Goal: Information Seeking & Learning: Learn about a topic

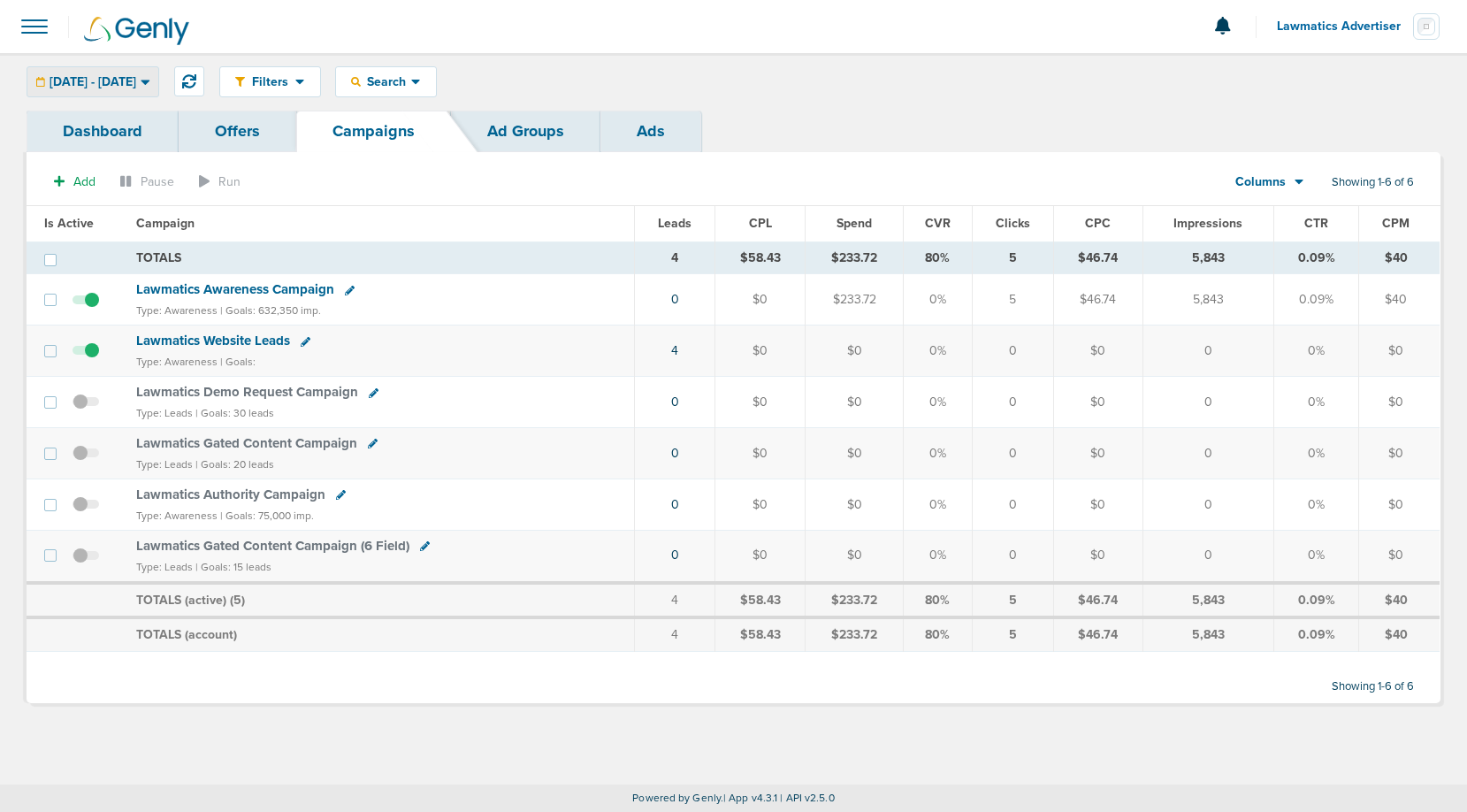
click at [136, 84] on span "[DATE] - [DATE]" at bounding box center [92, 82] width 87 height 13
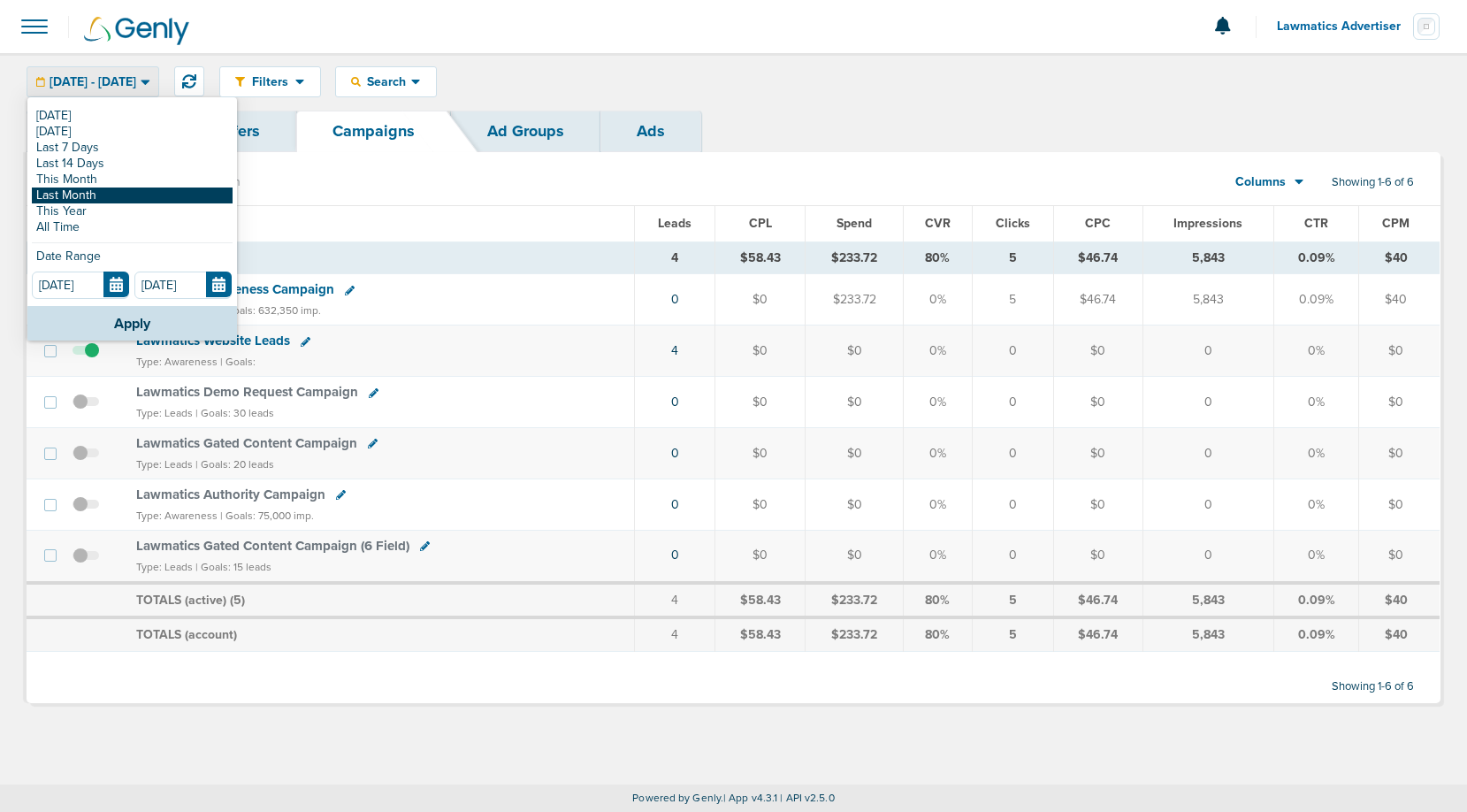
click at [93, 194] on link "Last Month" at bounding box center [132, 195] width 201 height 16
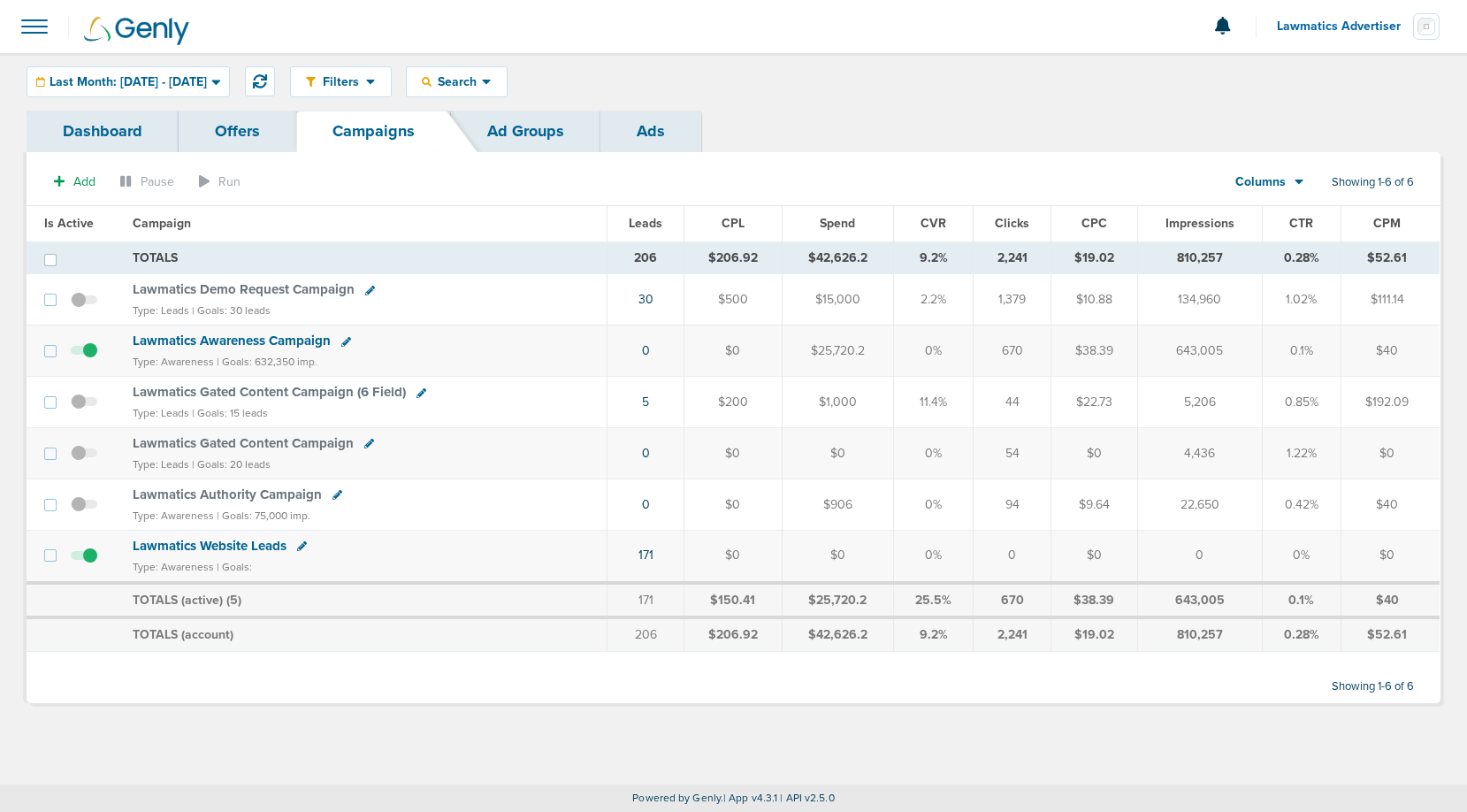
click at [650, 229] on span "Leads" at bounding box center [646, 223] width 34 height 15
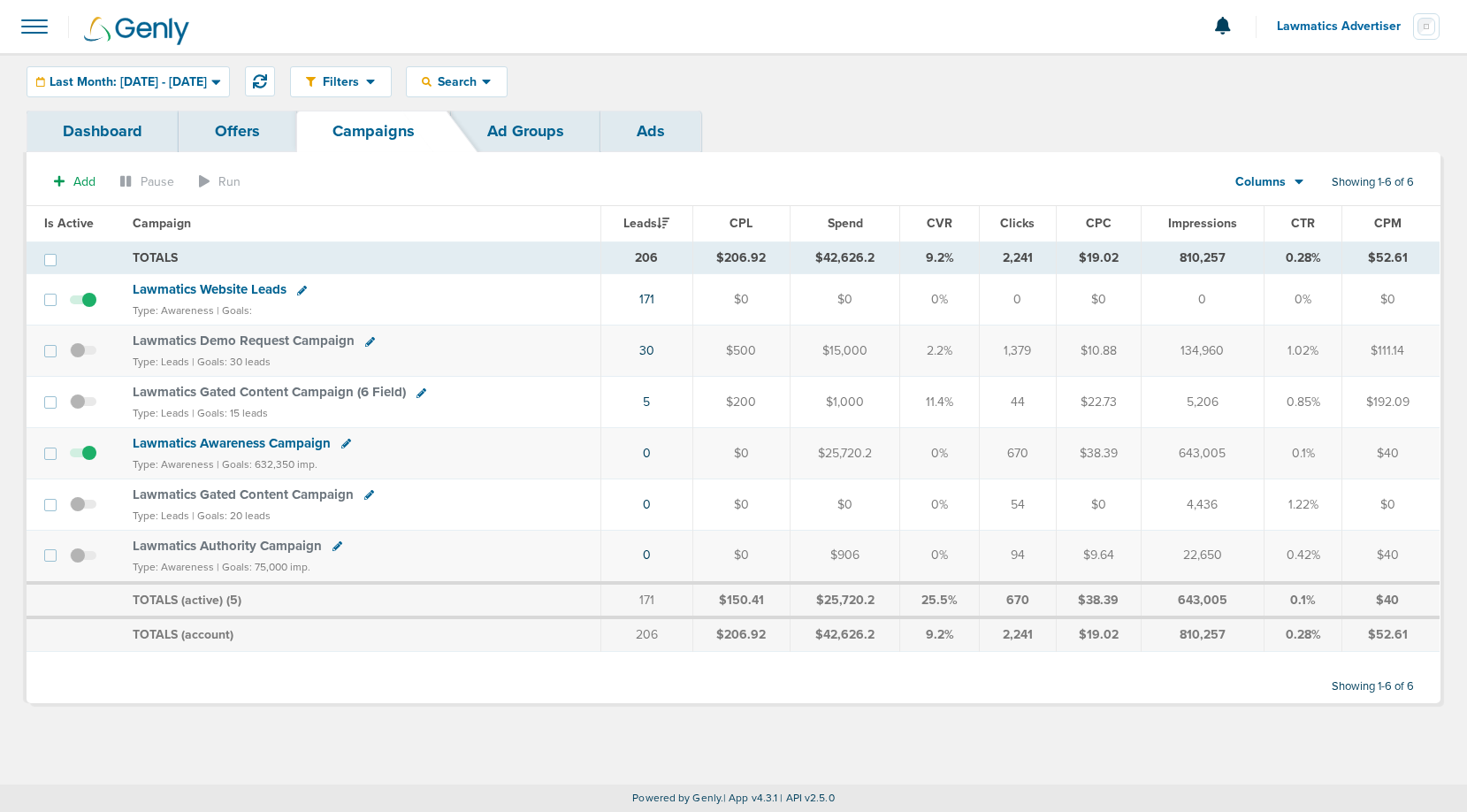
click at [1280, 178] on span "Columns" at bounding box center [1260, 181] width 50 height 17
click at [1286, 233] on link "Sales Performance" at bounding box center [1309, 234] width 177 height 22
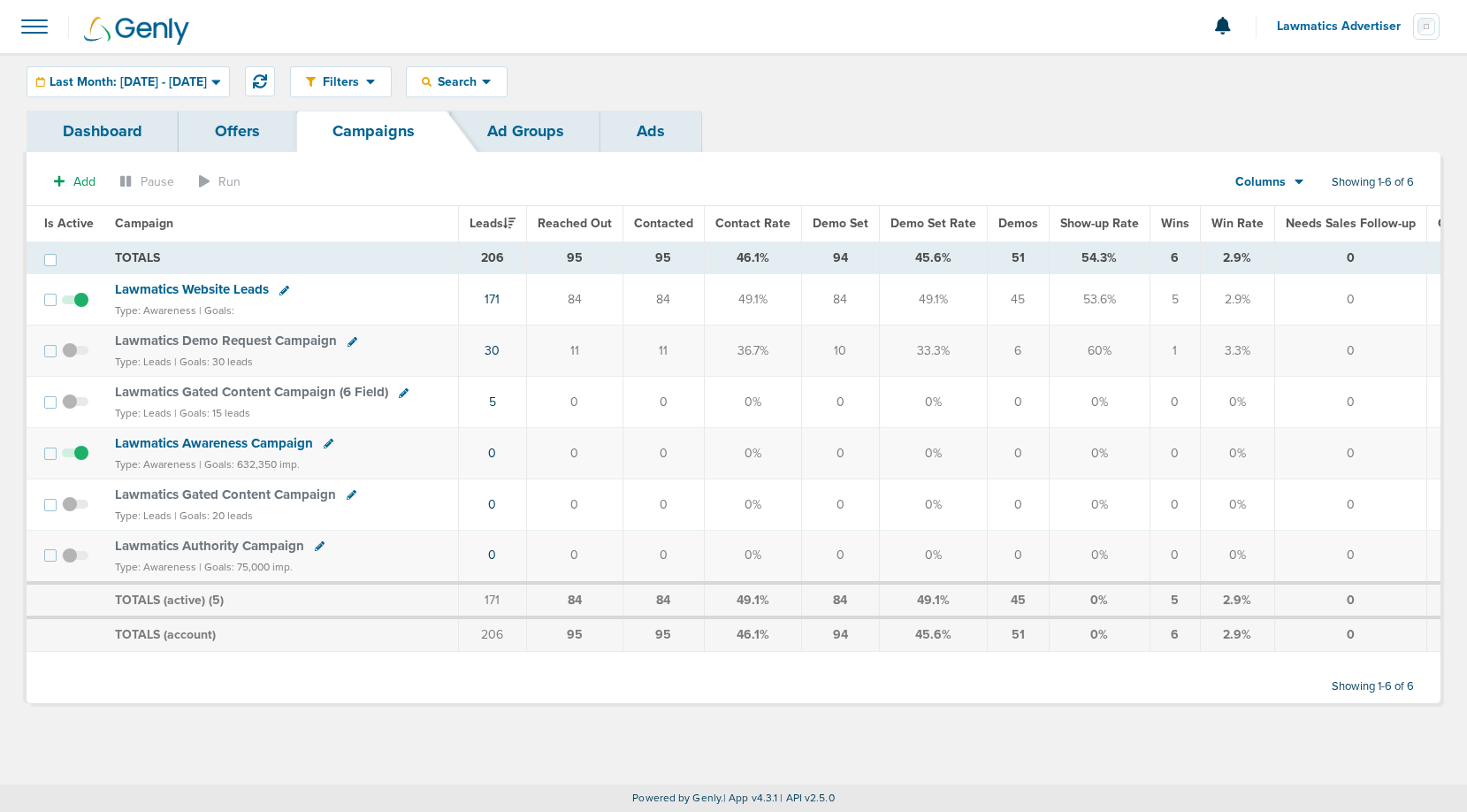
drag, startPoint x: 826, startPoint y: 260, endPoint x: 844, endPoint y: 258, distance: 18.1
click at [844, 258] on td "94" at bounding box center [840, 258] width 78 height 33
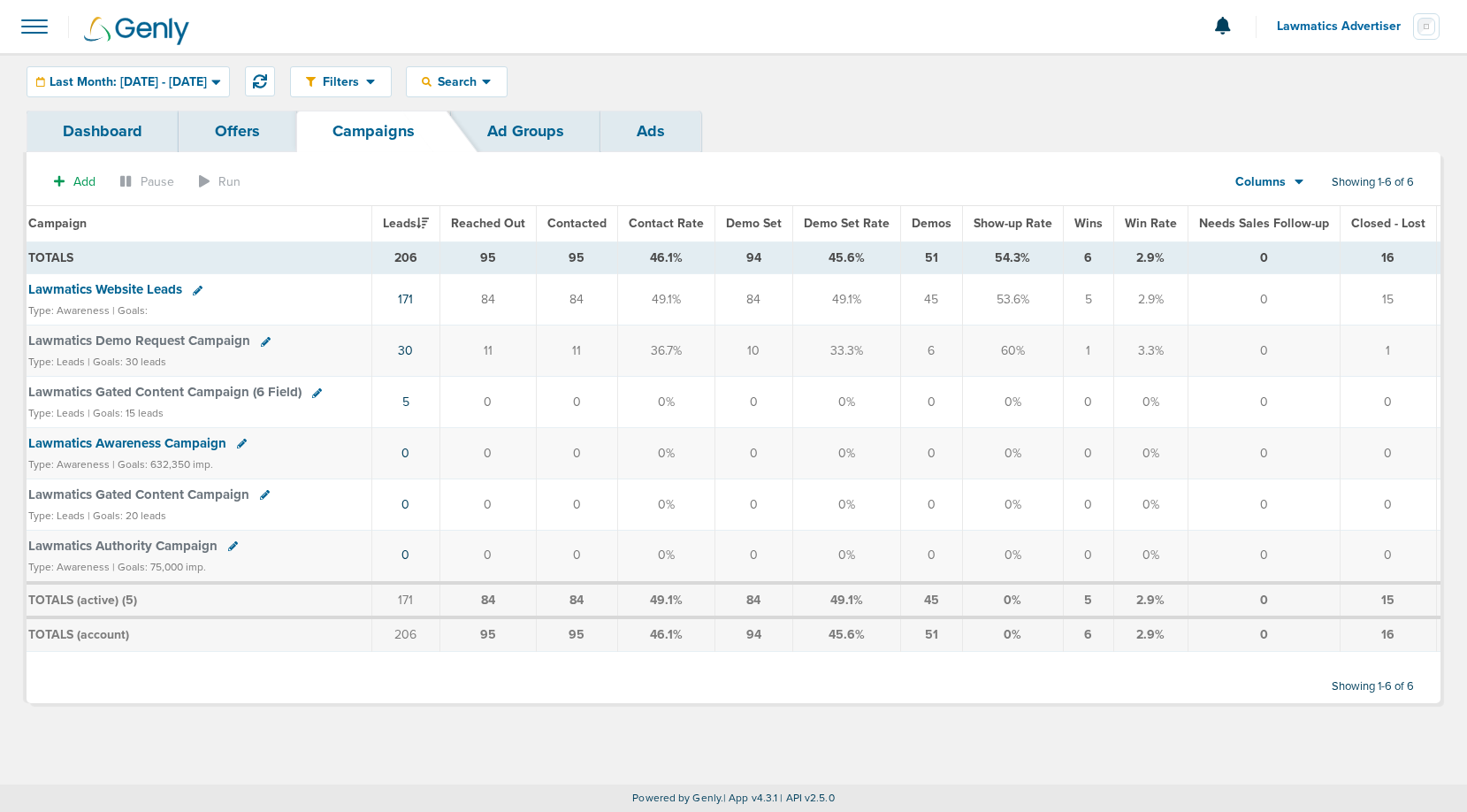
scroll to position [0, 162]
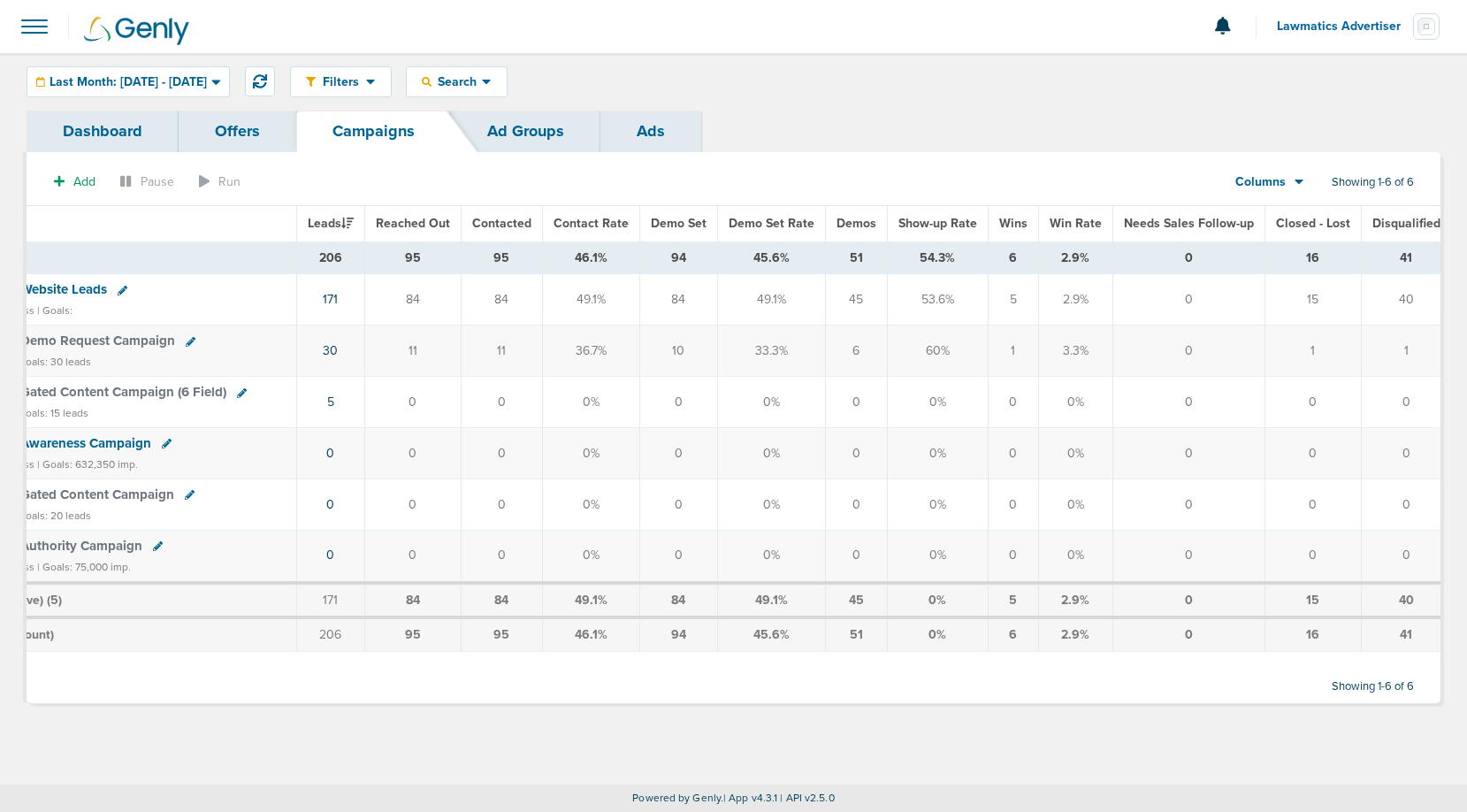
drag, startPoint x: 1385, startPoint y: 258, endPoint x: 1399, endPoint y: 258, distance: 14.0
click at [1399, 258] on td "41" at bounding box center [1409, 258] width 97 height 33
drag, startPoint x: 1296, startPoint y: 253, endPoint x: 1313, endPoint y: 254, distance: 17.0
click at [1313, 254] on td "16" at bounding box center [1312, 258] width 96 height 33
click at [1294, 258] on td "16" at bounding box center [1312, 258] width 96 height 33
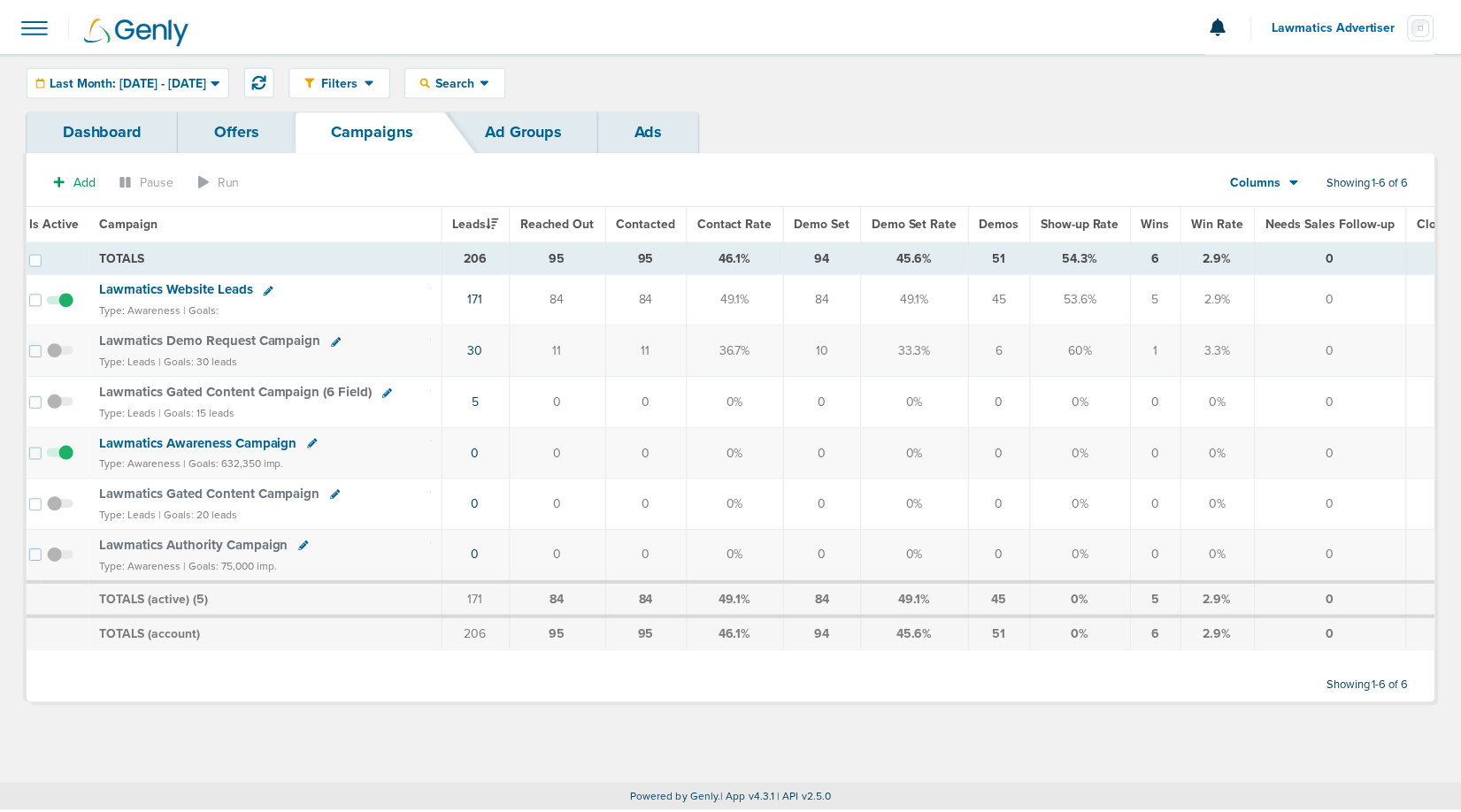
scroll to position [0, 12]
click at [202, 290] on span "Lawmatics Website Leads" at bounding box center [180, 288] width 154 height 16
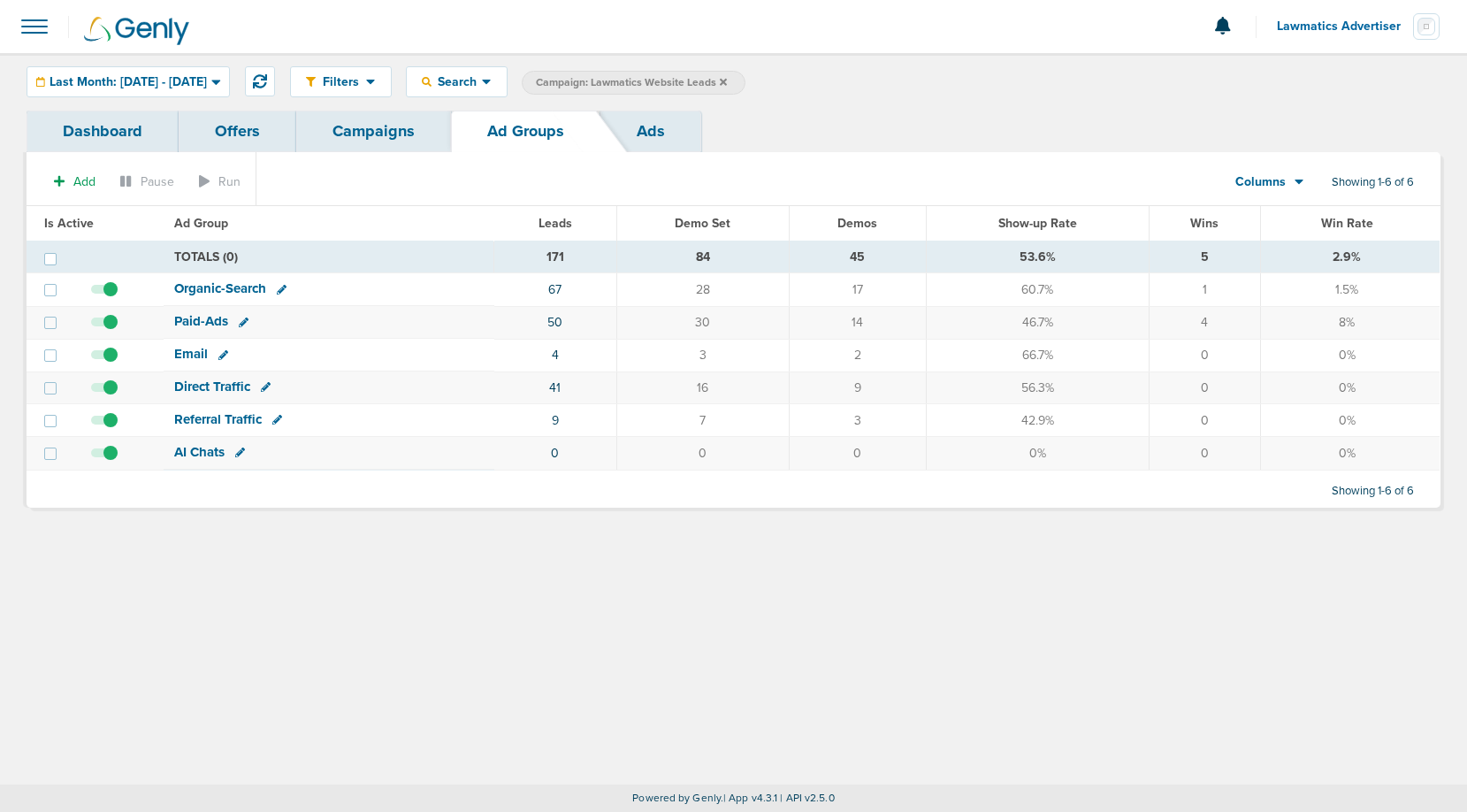
click at [125, 132] on link "Dashboard" at bounding box center [103, 131] width 152 height 41
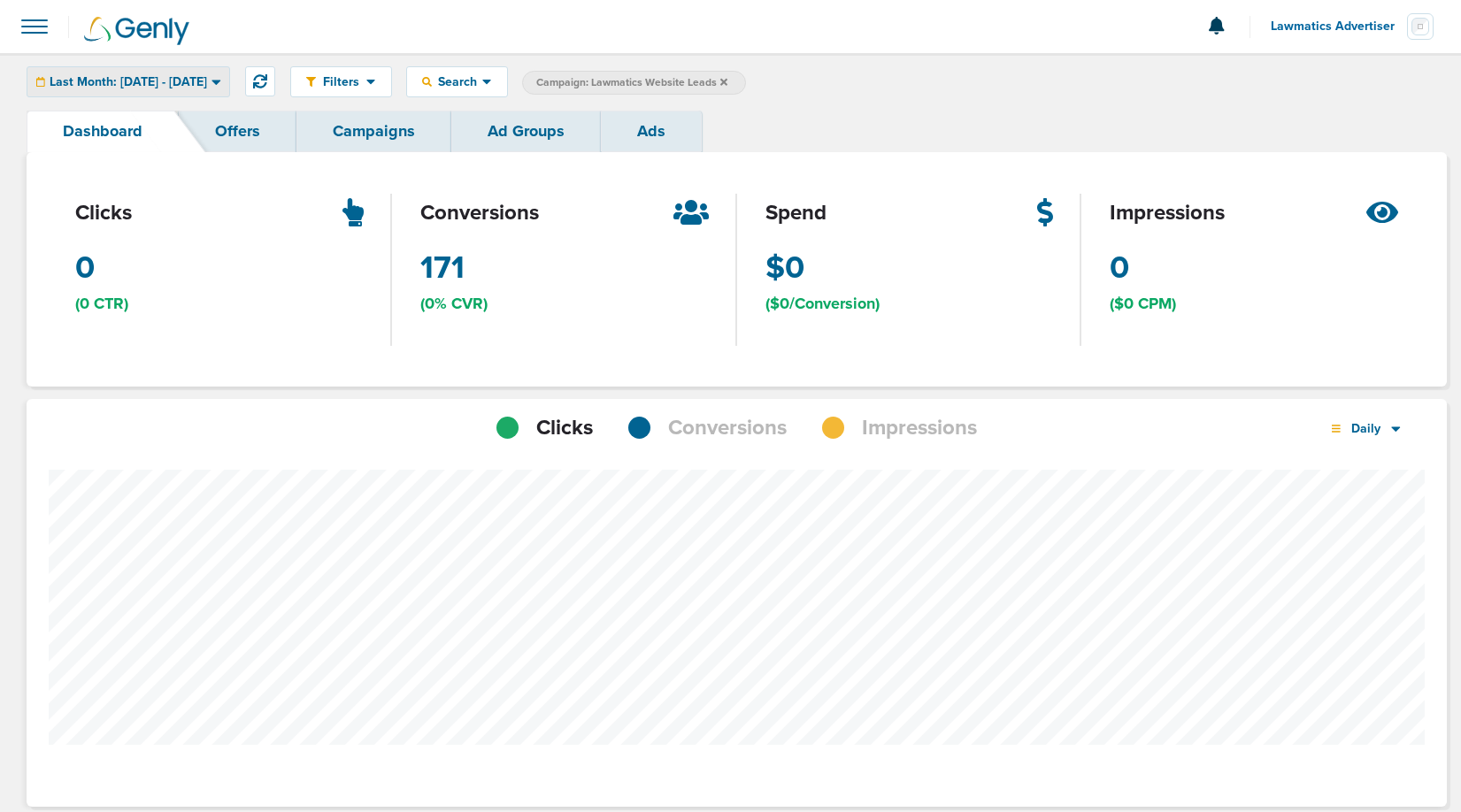
scroll to position [1377, 1408]
click at [207, 79] on span "Last Month: [DATE] - [DATE]" at bounding box center [128, 82] width 158 height 13
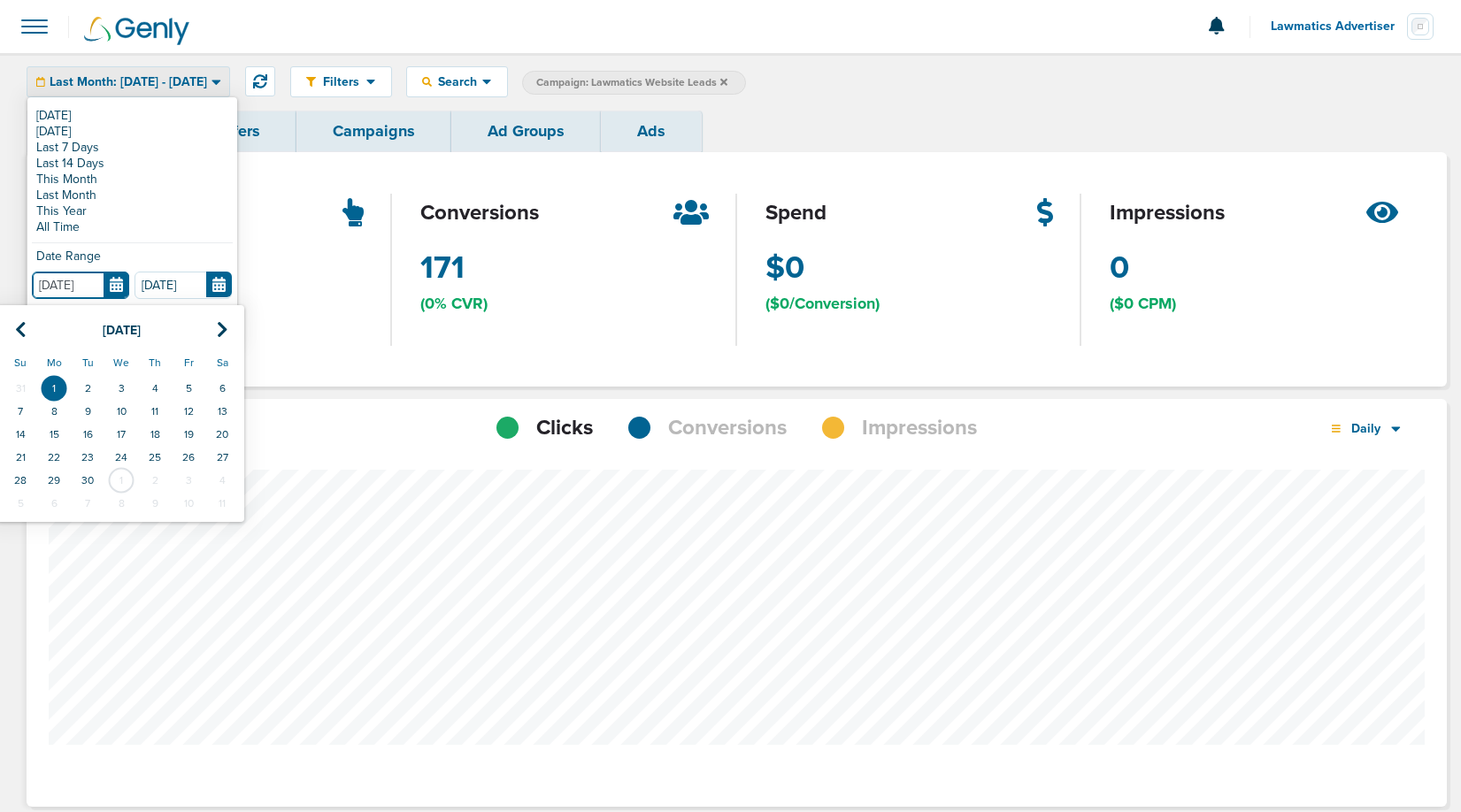
click at [116, 277] on input "[DATE]" at bounding box center [81, 286] width 97 height 27
click at [22, 325] on icon at bounding box center [20, 330] width 12 height 17
click at [184, 384] on td "1" at bounding box center [188, 387] width 34 height 23
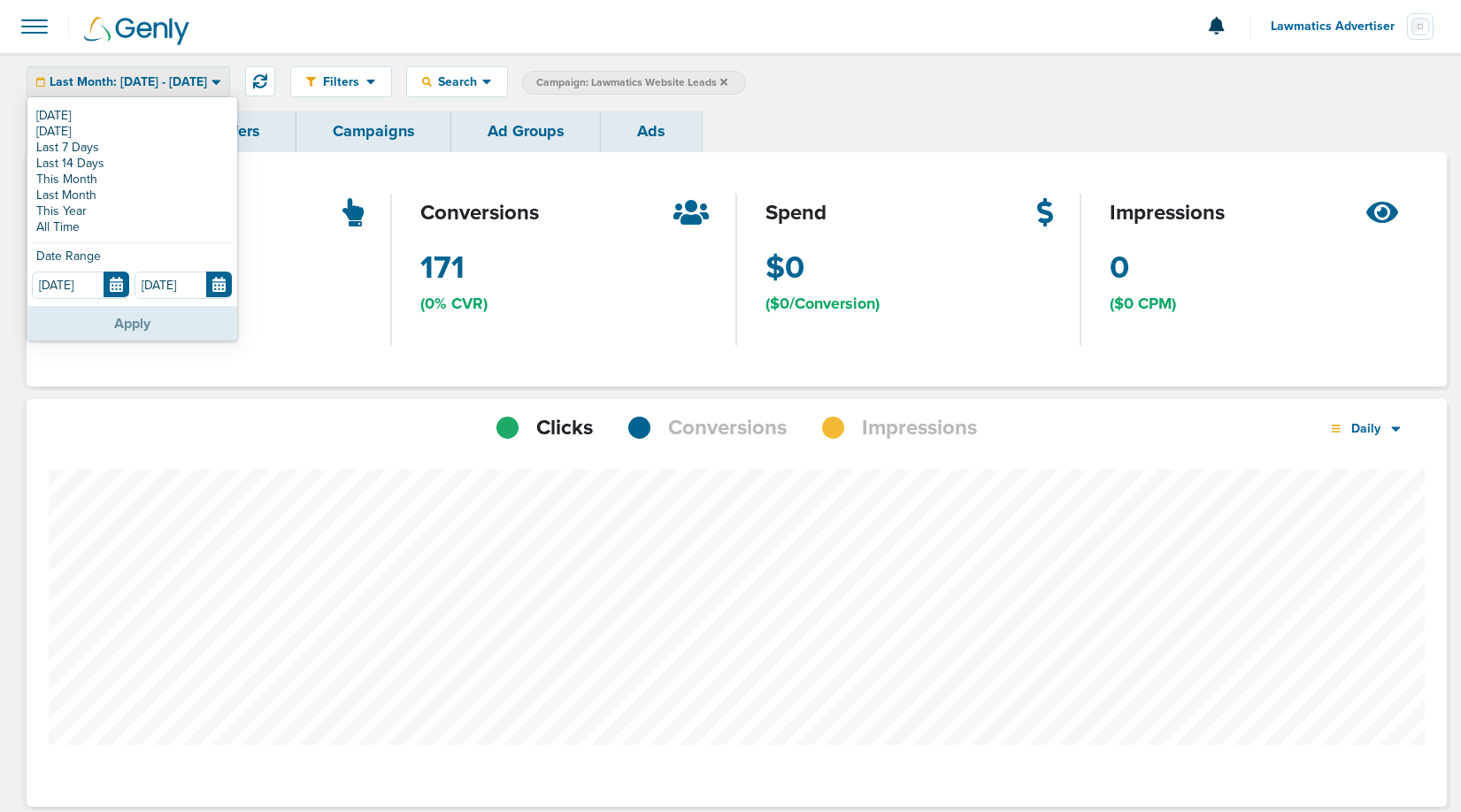
click at [136, 327] on button "Apply" at bounding box center [132, 323] width 210 height 35
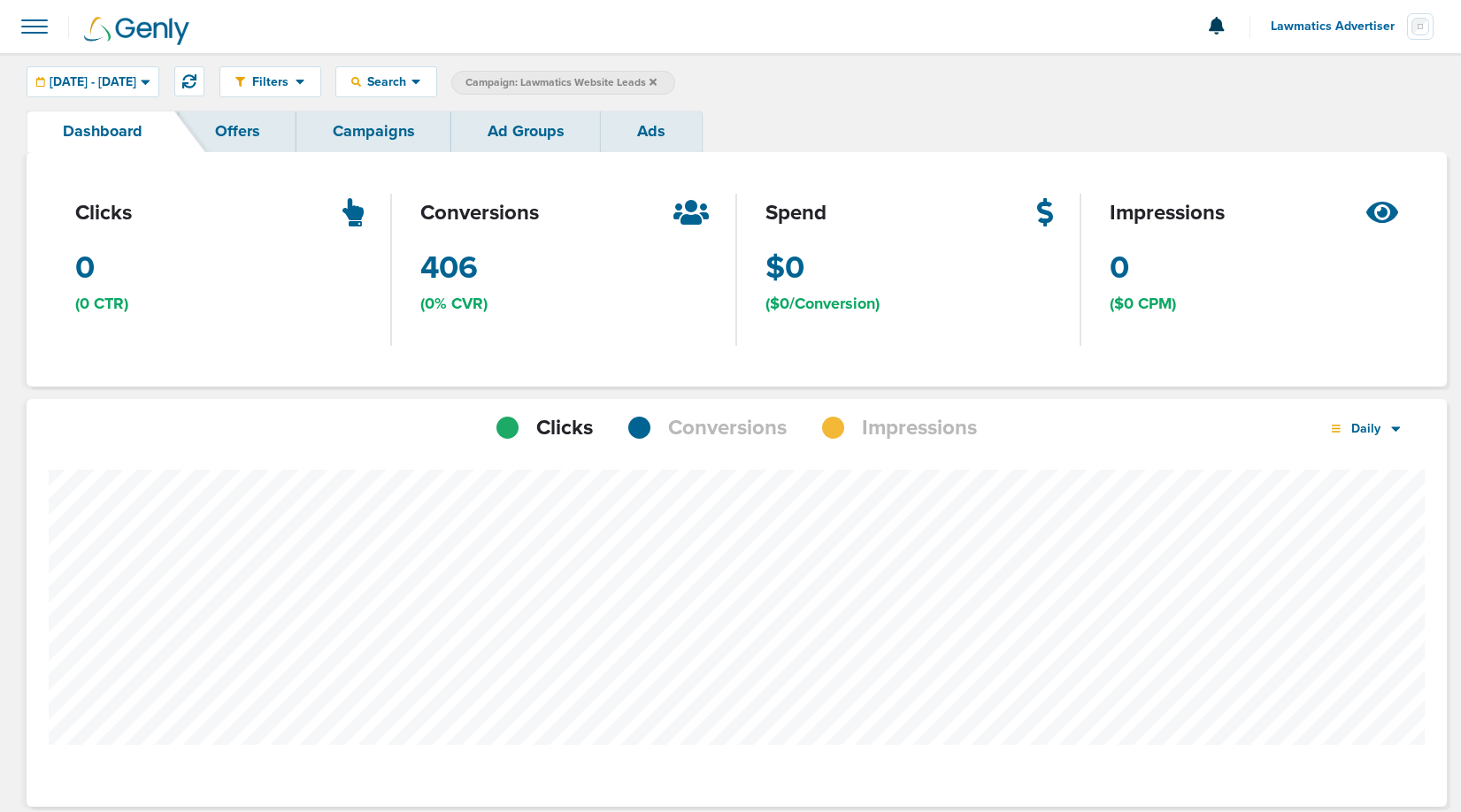
click at [704, 416] on span "Conversions" at bounding box center [726, 428] width 118 height 30
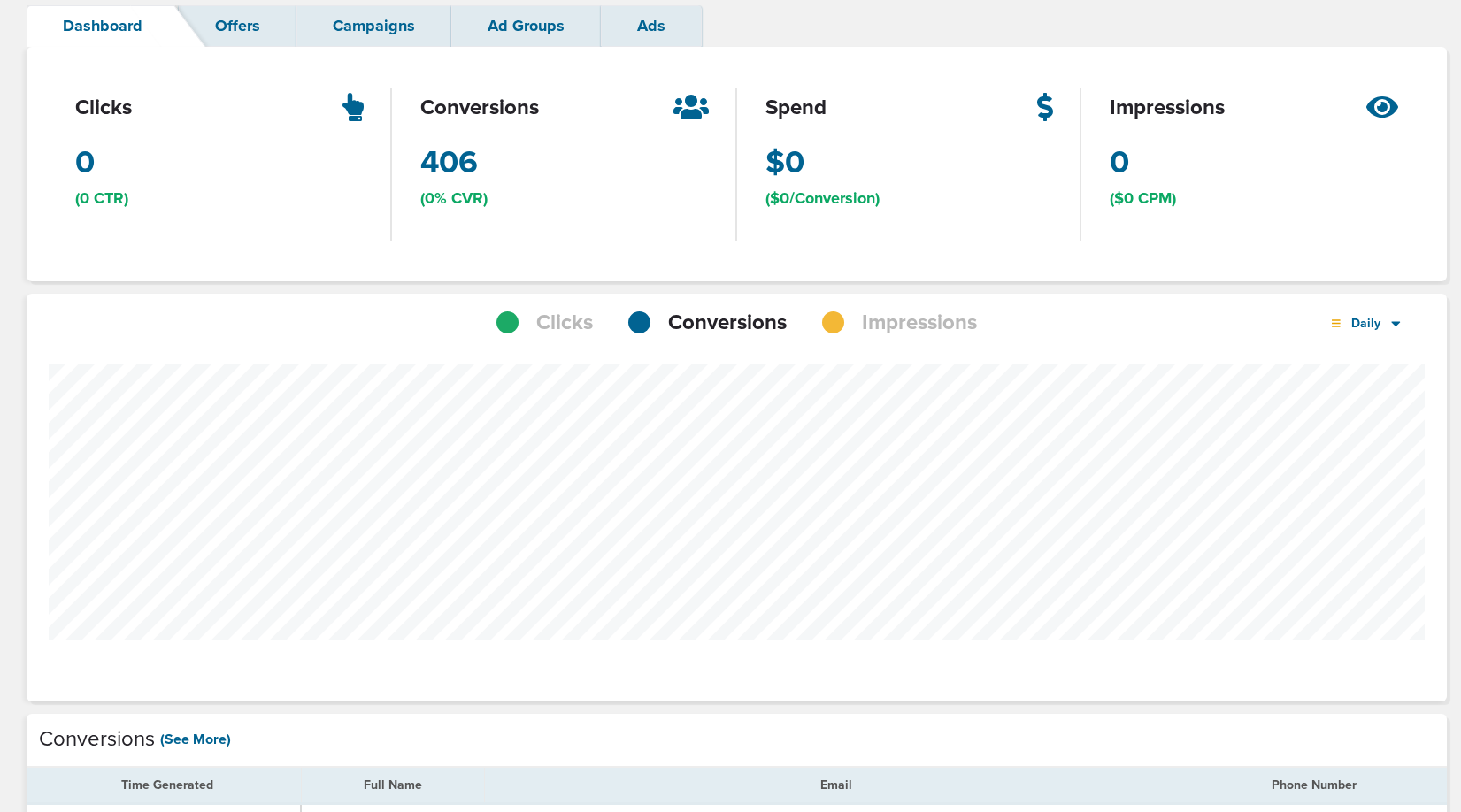
scroll to position [108, 0]
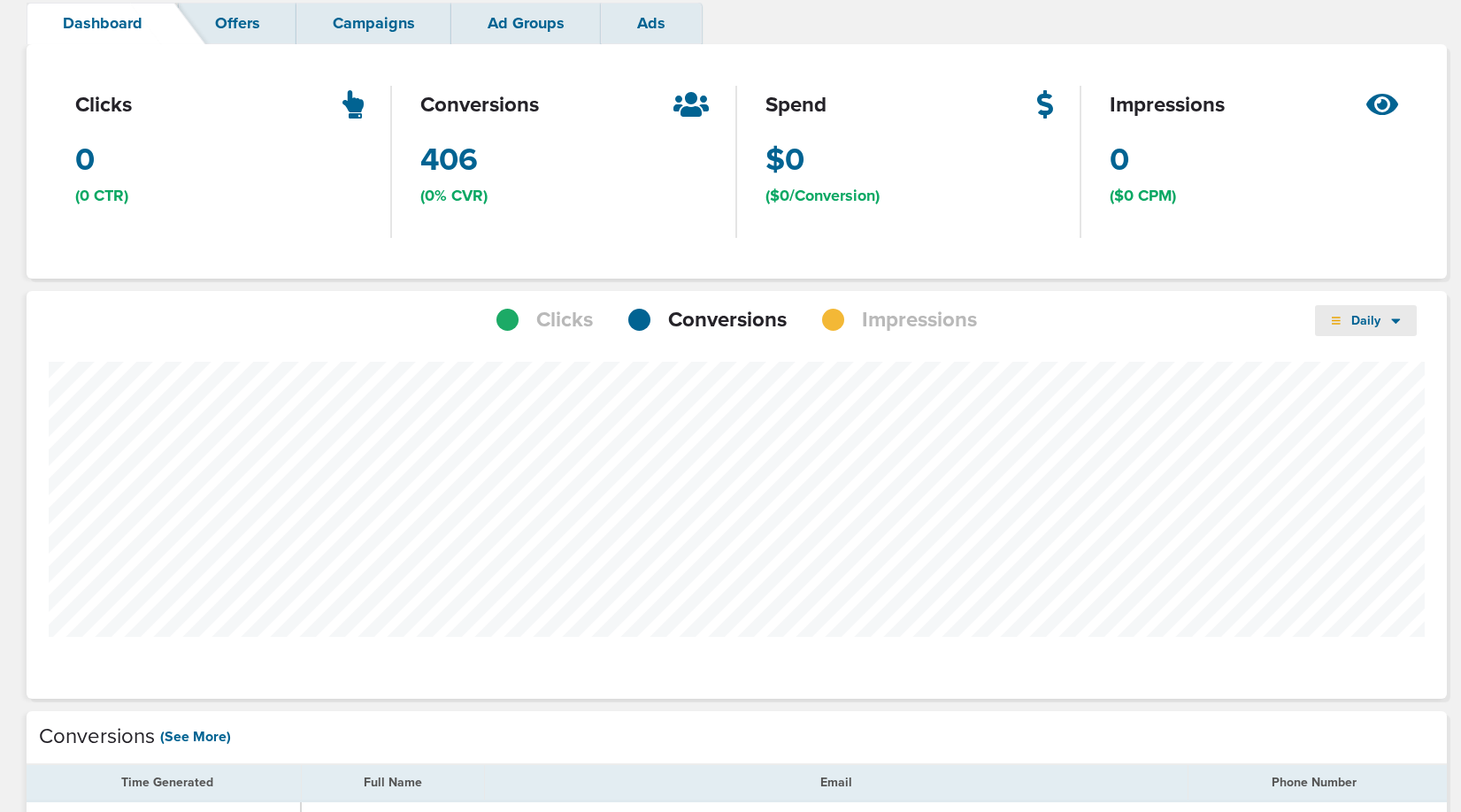
click at [1382, 321] on span "Daily" at bounding box center [1366, 320] width 51 height 15
click at [1369, 367] on link "Weekly" at bounding box center [1402, 370] width 177 height 22
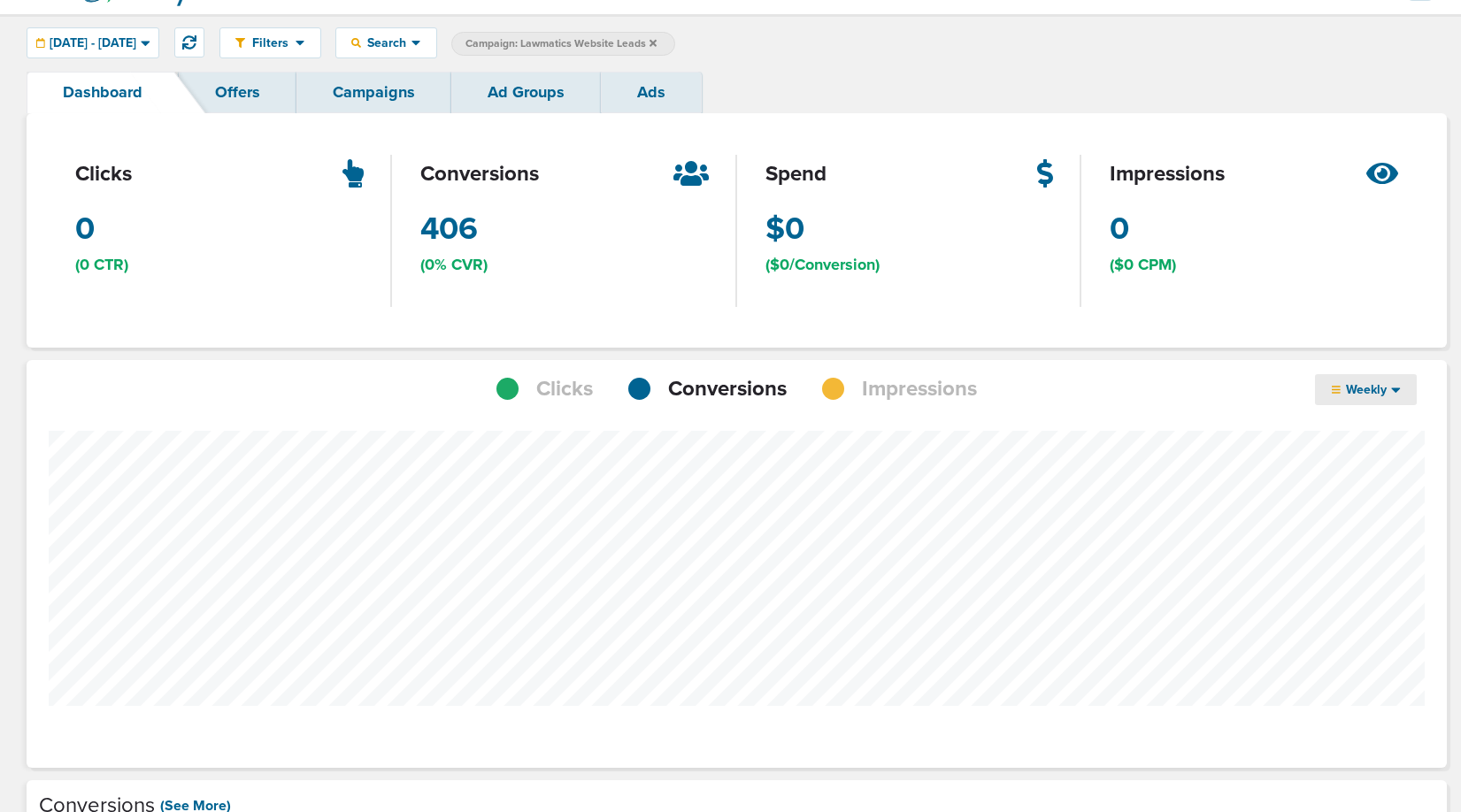
scroll to position [28, 0]
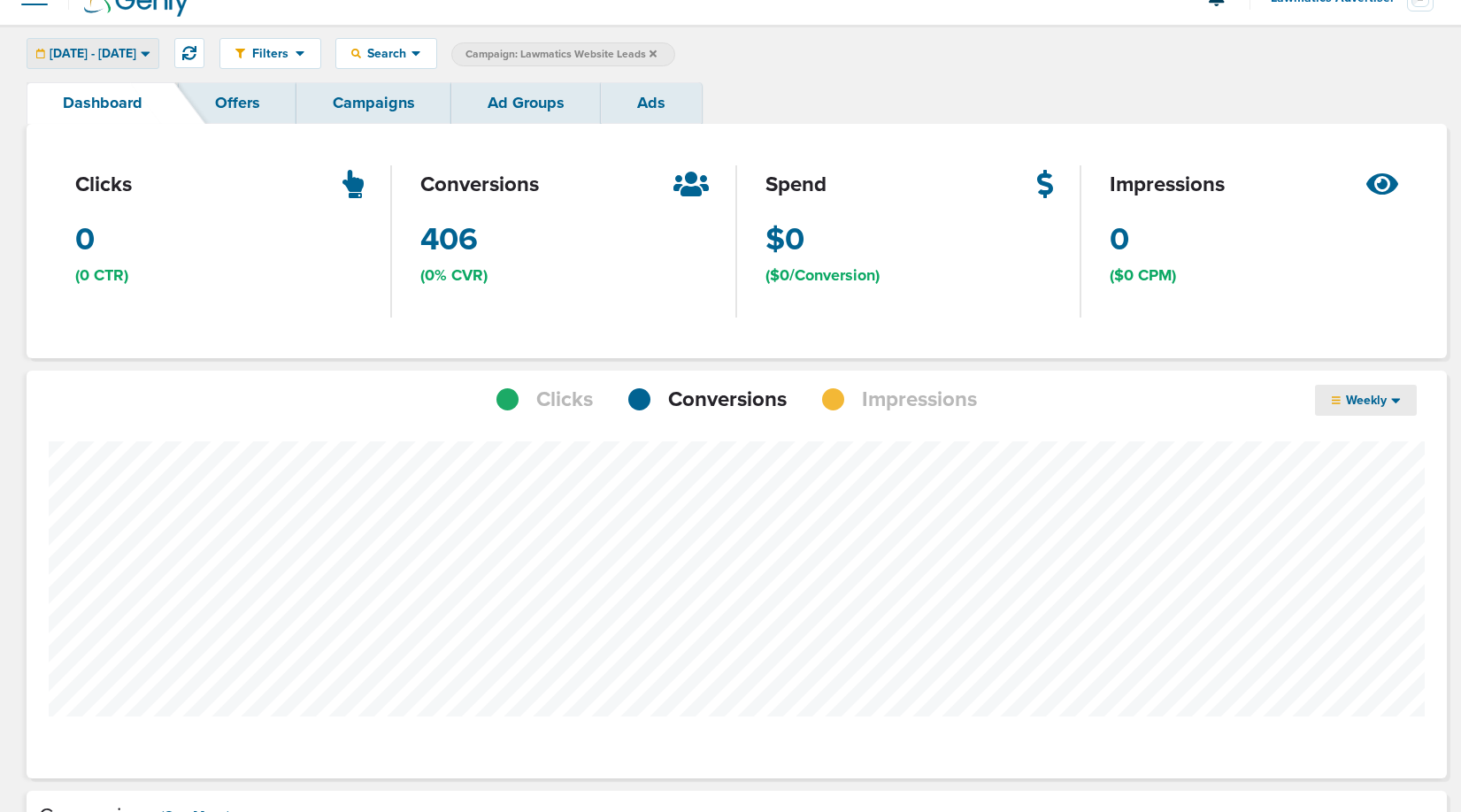
click at [136, 48] on span "[DATE] - [DATE]" at bounding box center [93, 54] width 87 height 13
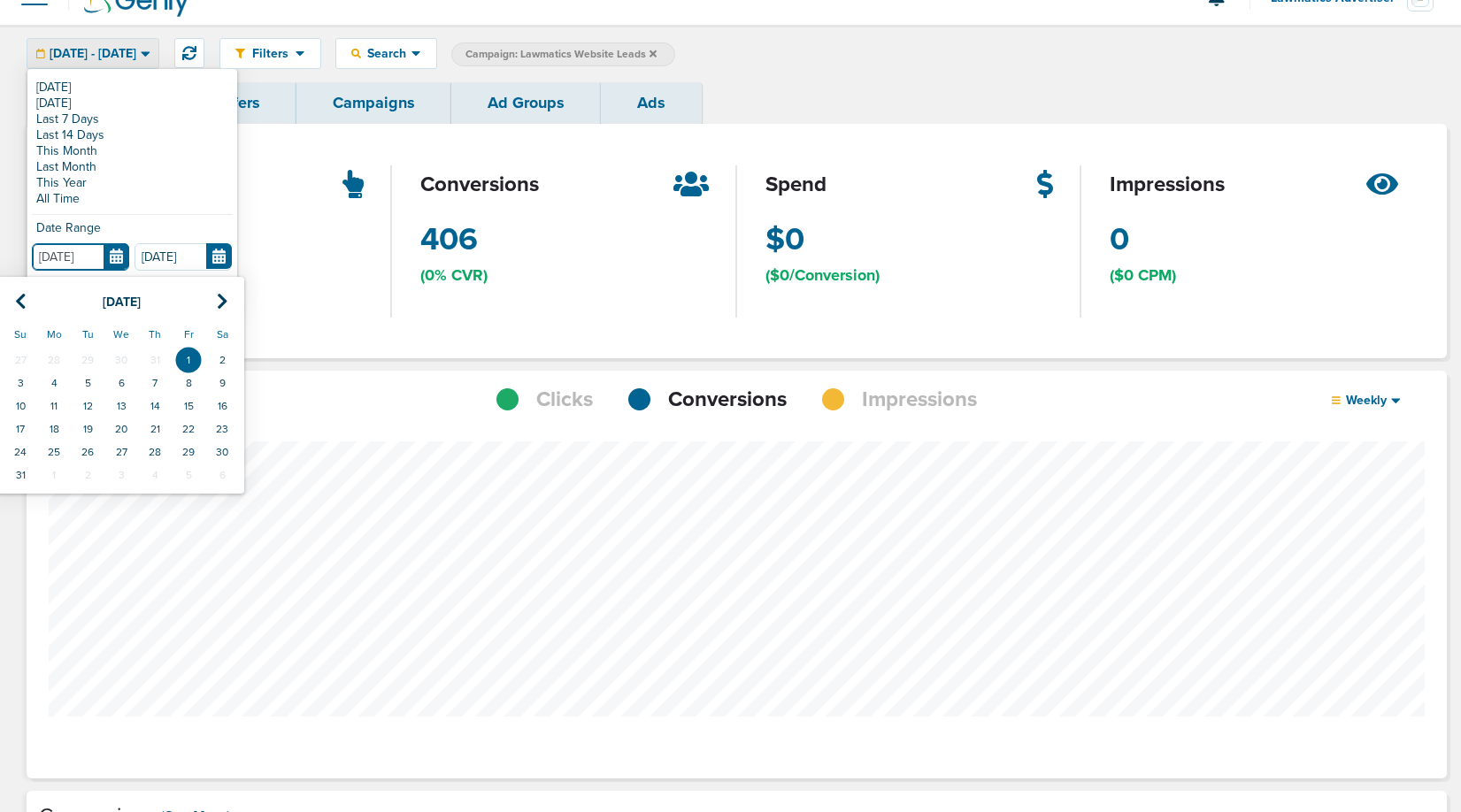
click at [120, 253] on input "[DATE]" at bounding box center [81, 257] width 97 height 27
click at [15, 294] on icon at bounding box center [20, 301] width 12 height 17
click at [19, 359] on td "1" at bounding box center [20, 360] width 34 height 23
type input "[DATE]"
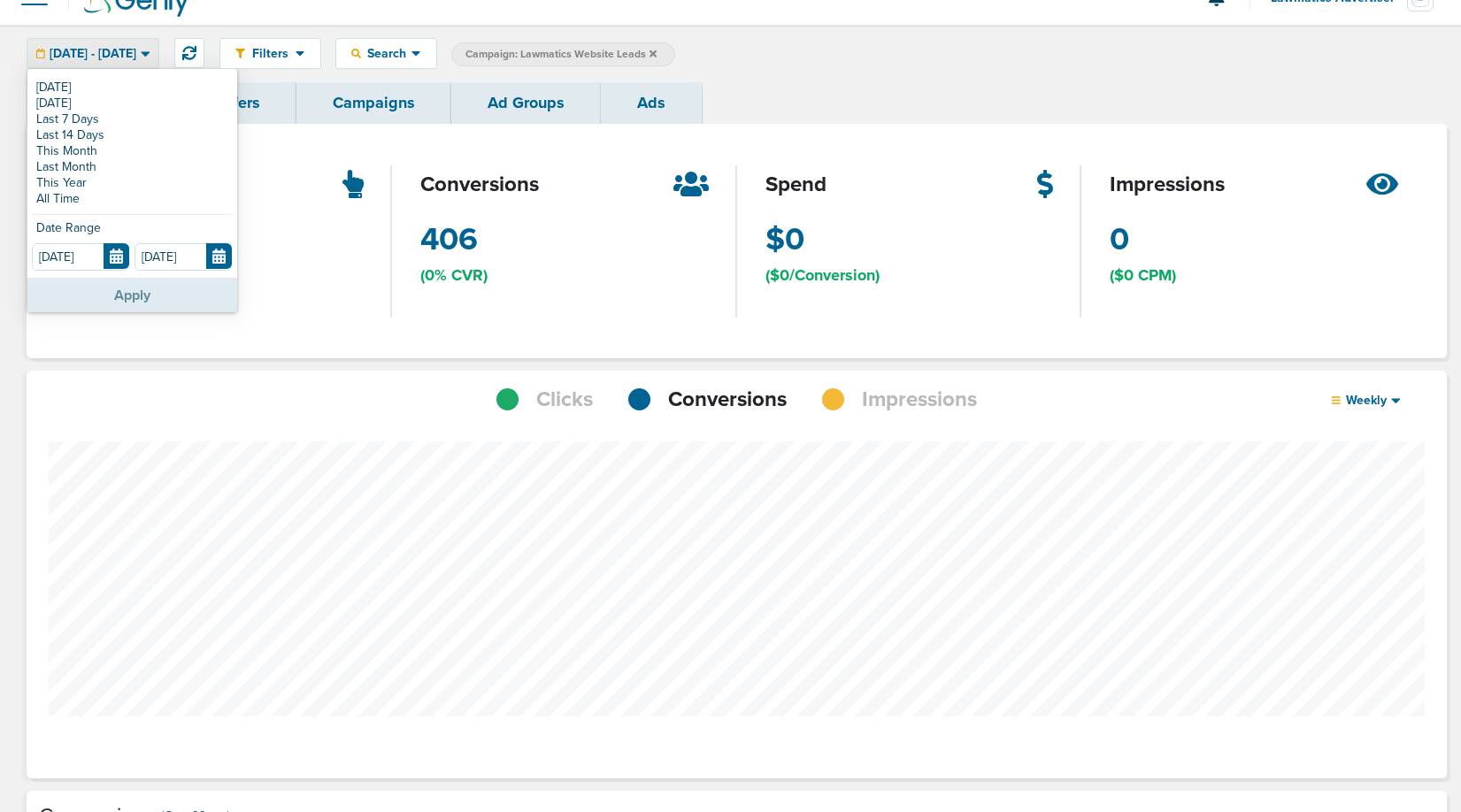
click at [121, 300] on button "Apply" at bounding box center [132, 295] width 210 height 35
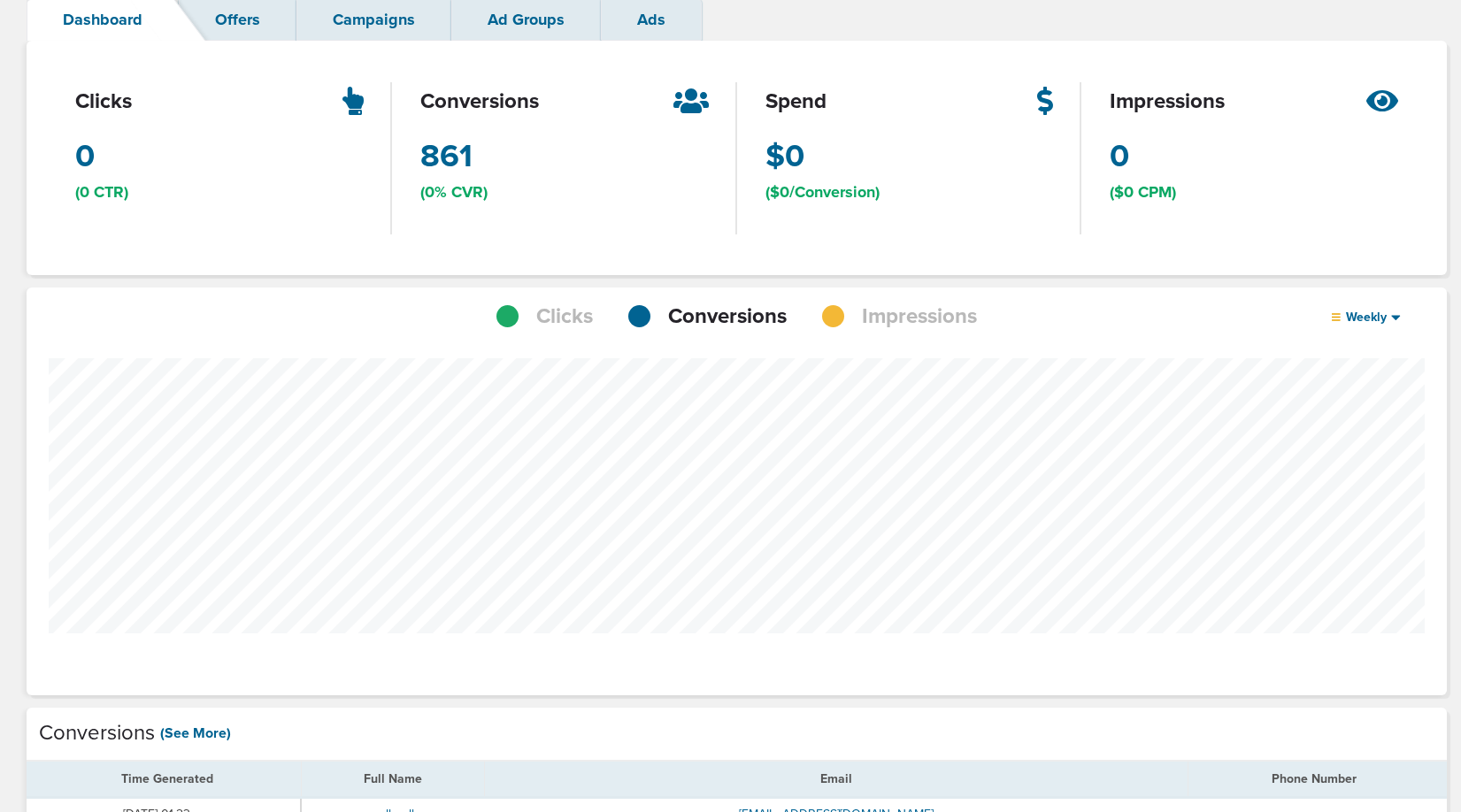
scroll to position [882790, 883283]
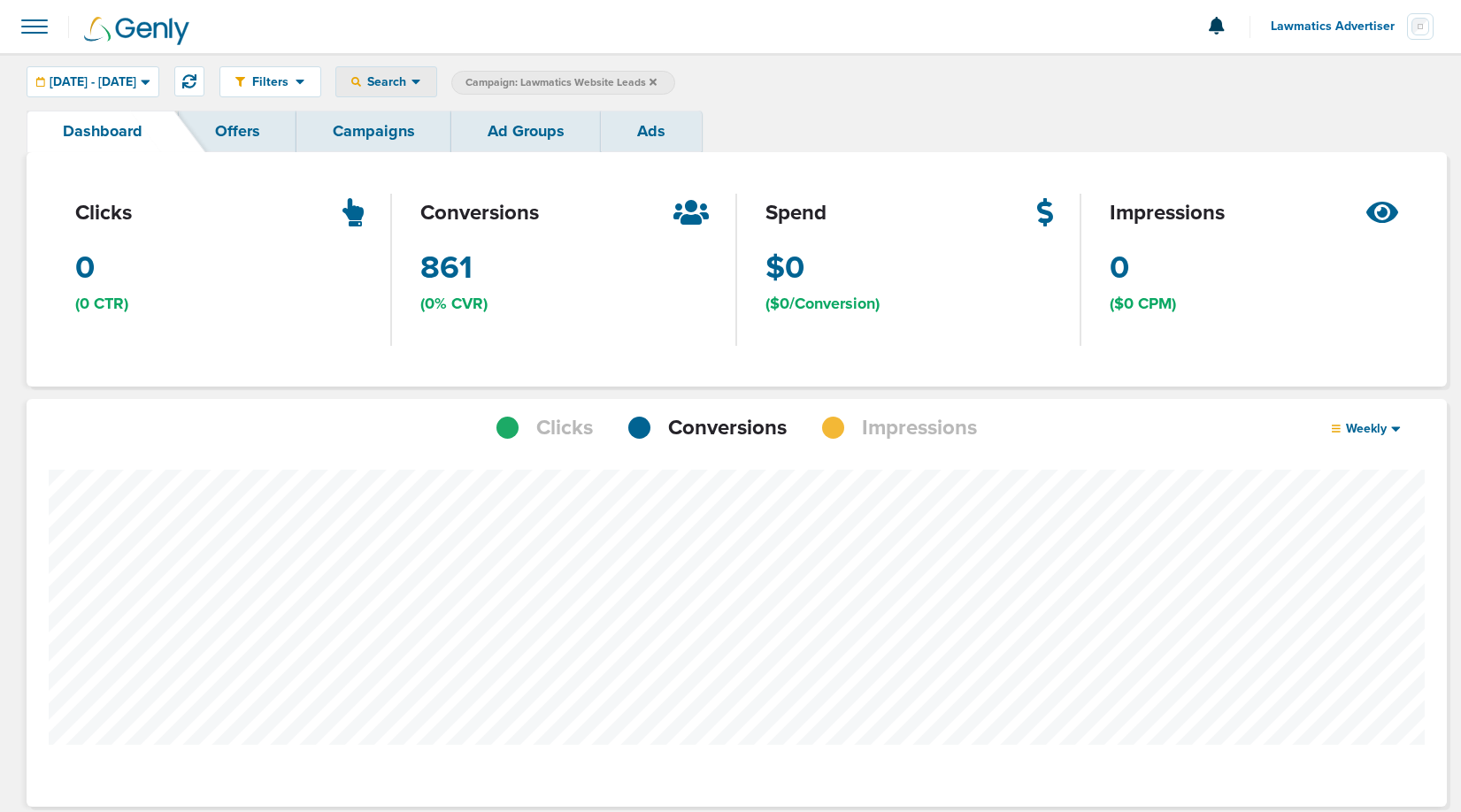
click at [436, 91] on div "Search" at bounding box center [386, 81] width 100 height 29
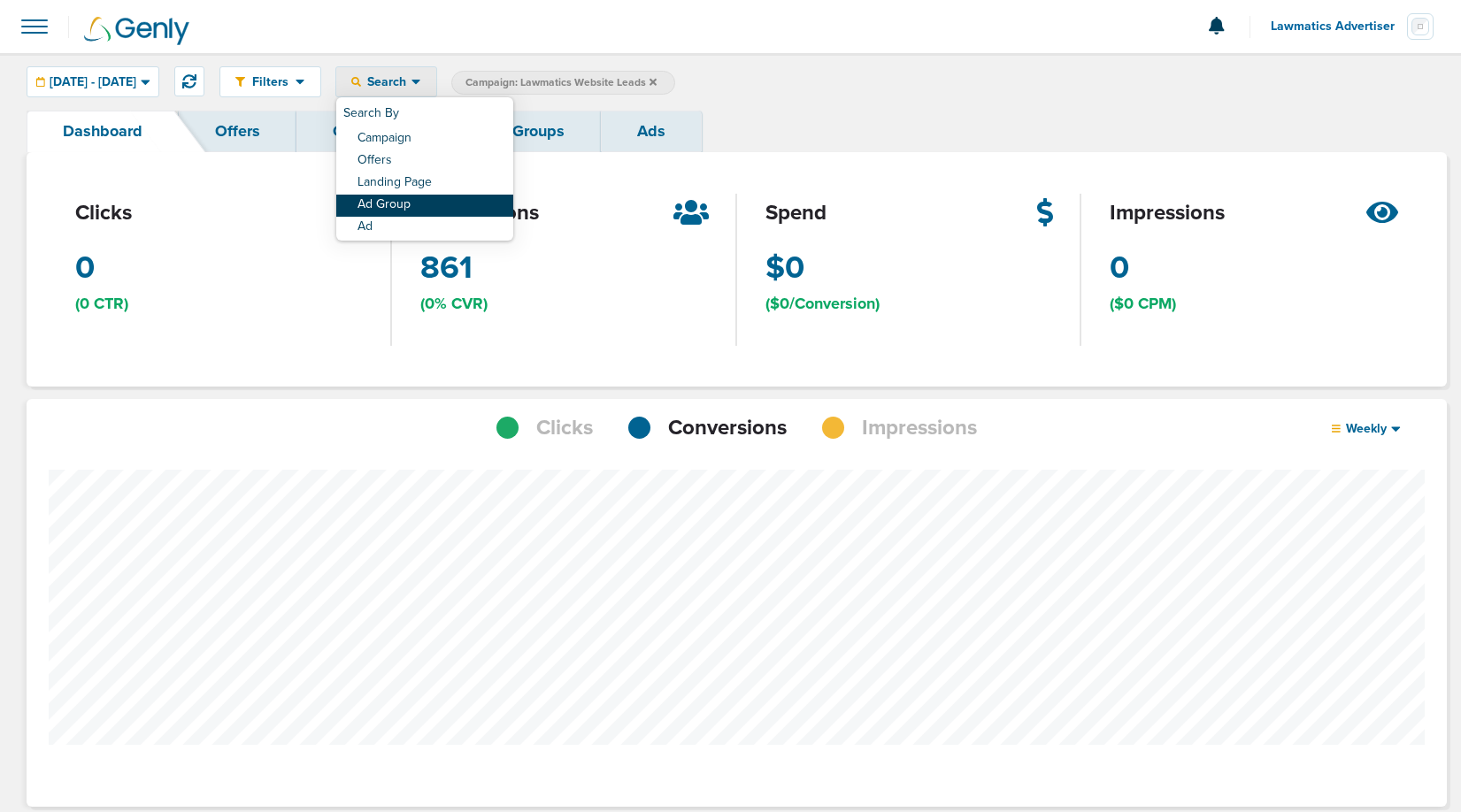
click at [464, 200] on link "Ad Group" at bounding box center [424, 205] width 177 height 22
select select "adGroupName"
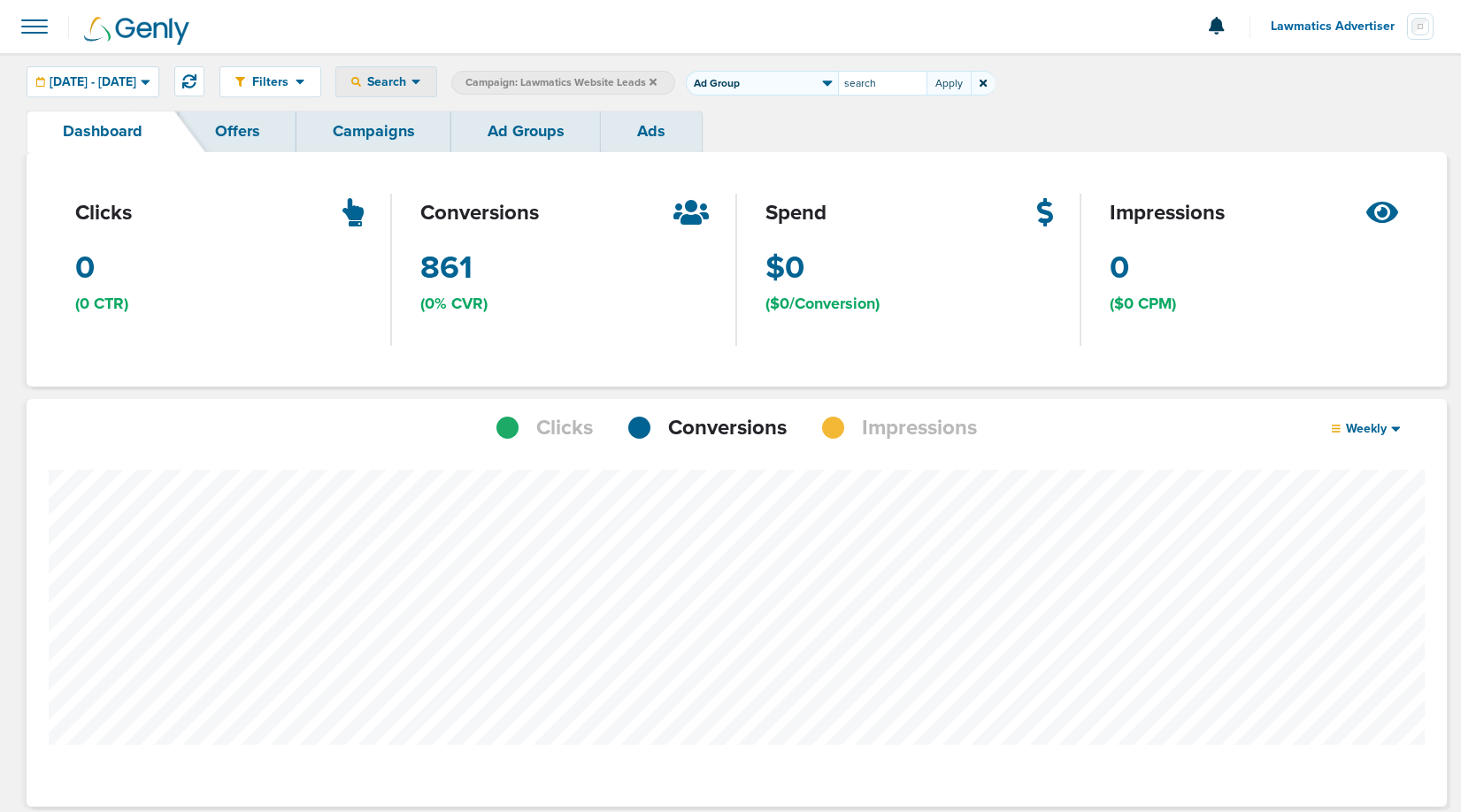
type input "search"
click at [794, 79] on span "Ad Group: search" at bounding box center [747, 82] width 94 height 15
select select "adGroupName"
click at [926, 74] on input "search" at bounding box center [882, 82] width 89 height 25
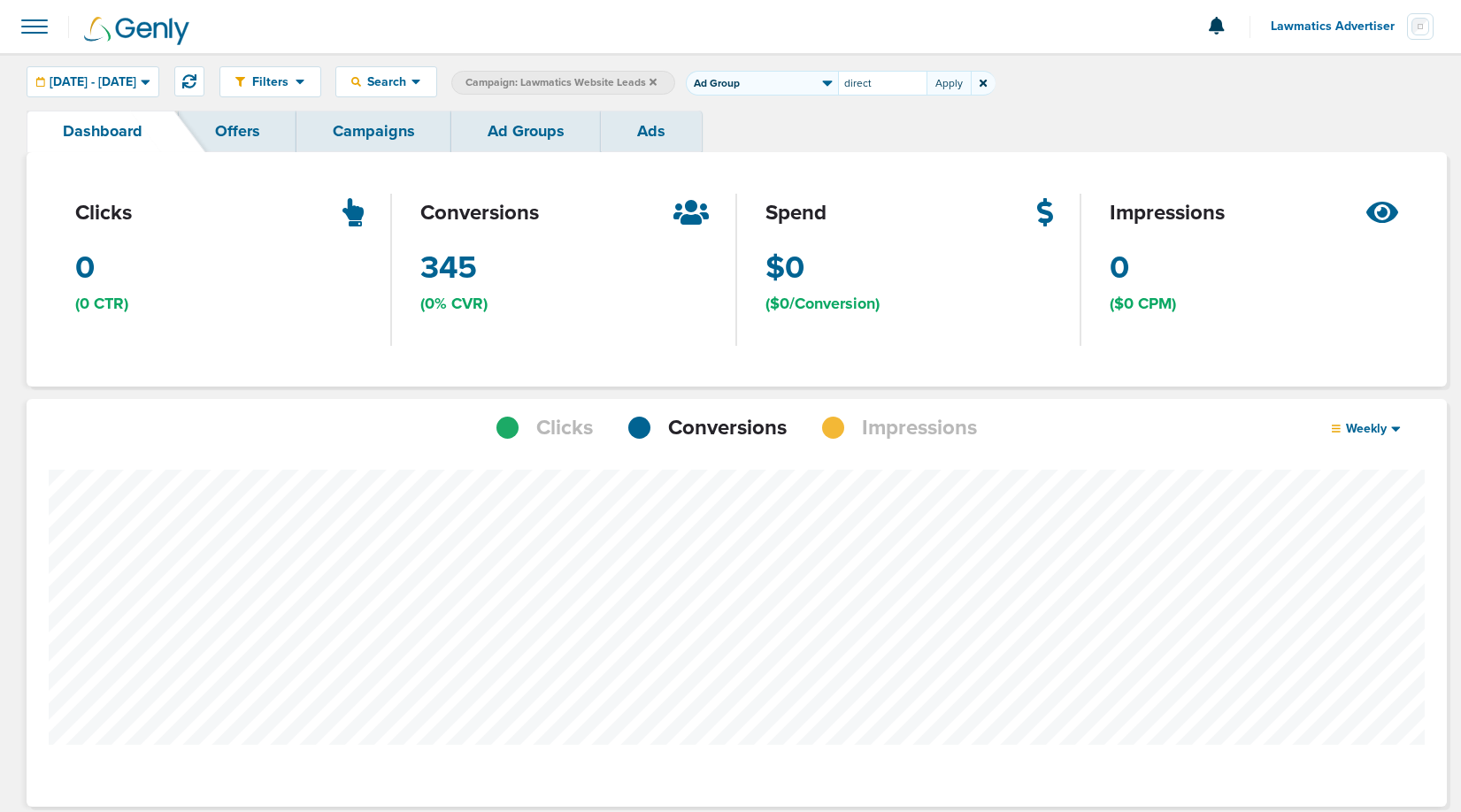
type input "direct"
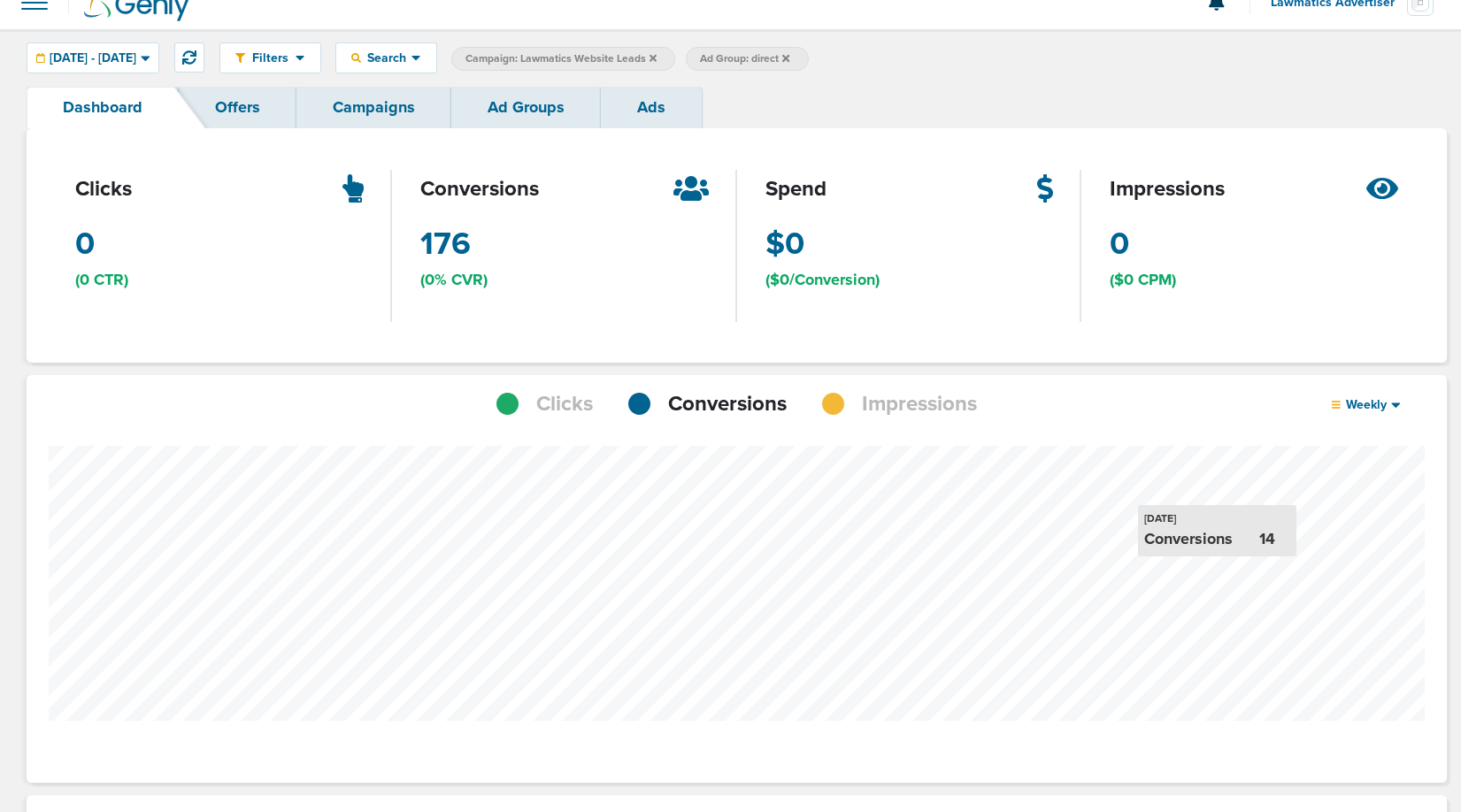
scroll to position [19, 0]
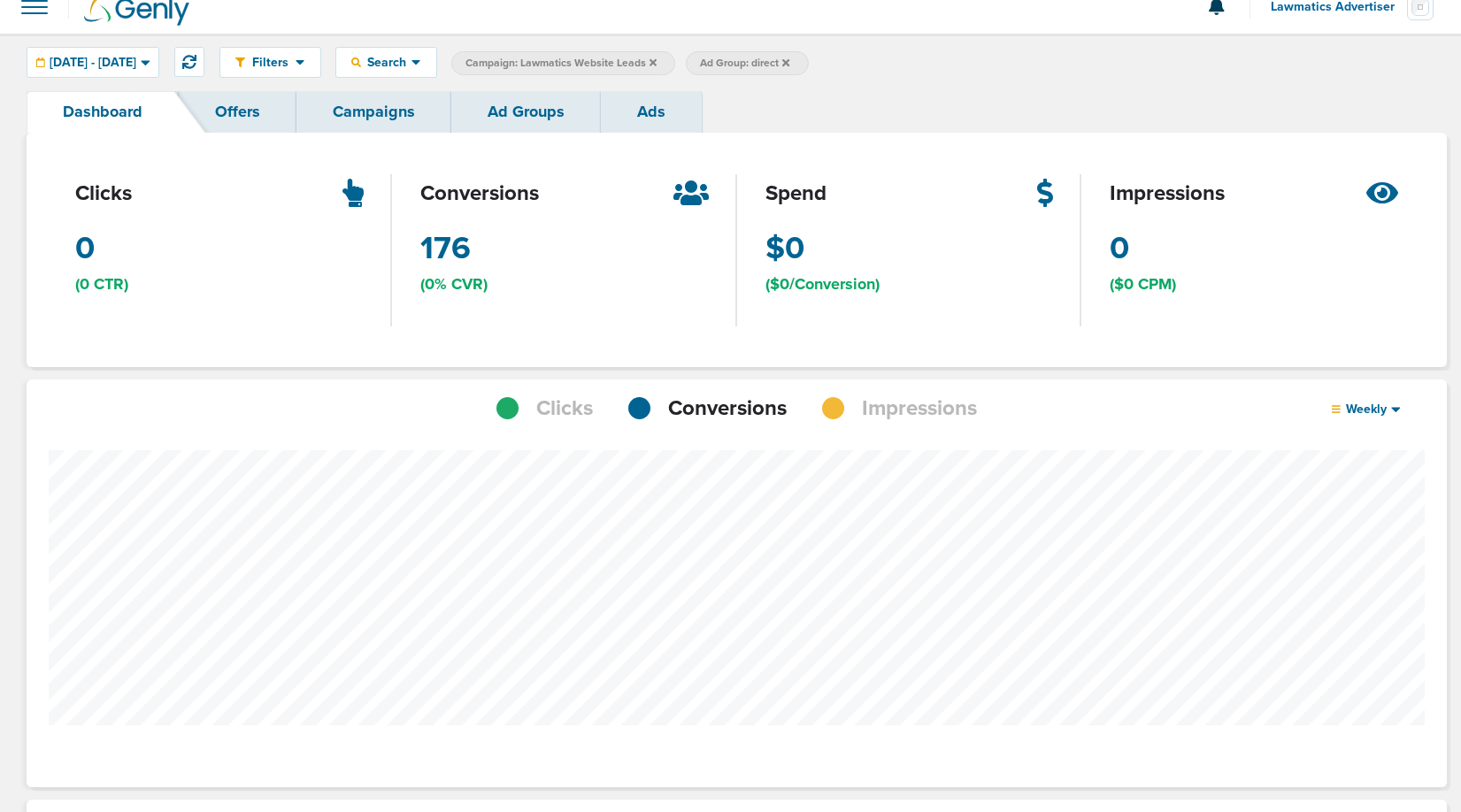
click at [790, 60] on span "Ad Group: direct" at bounding box center [745, 63] width 90 height 15
select select "adGroupName"
click at [919, 65] on input "direct" at bounding box center [882, 63] width 89 height 25
type input "paid"
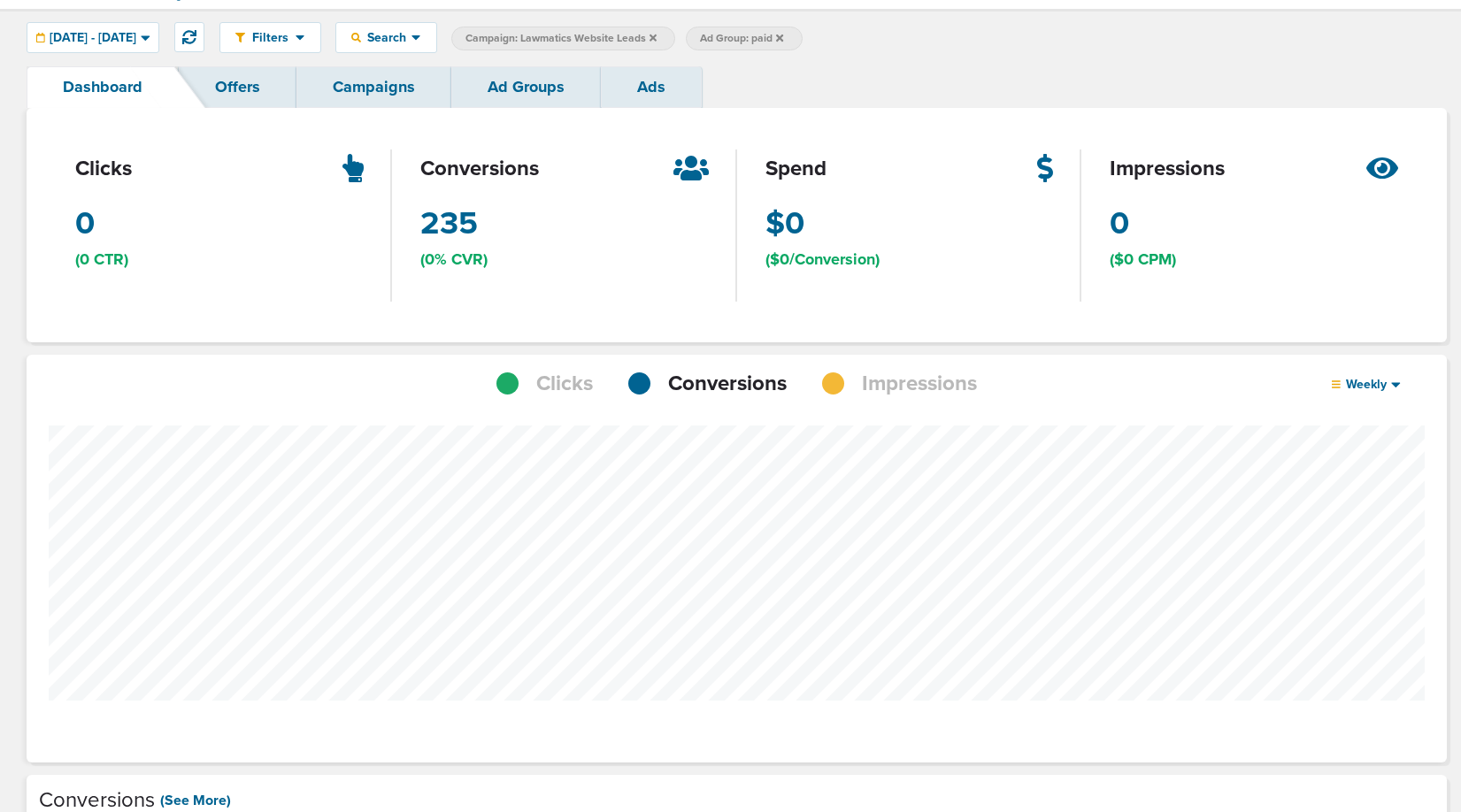
scroll to position [30, 0]
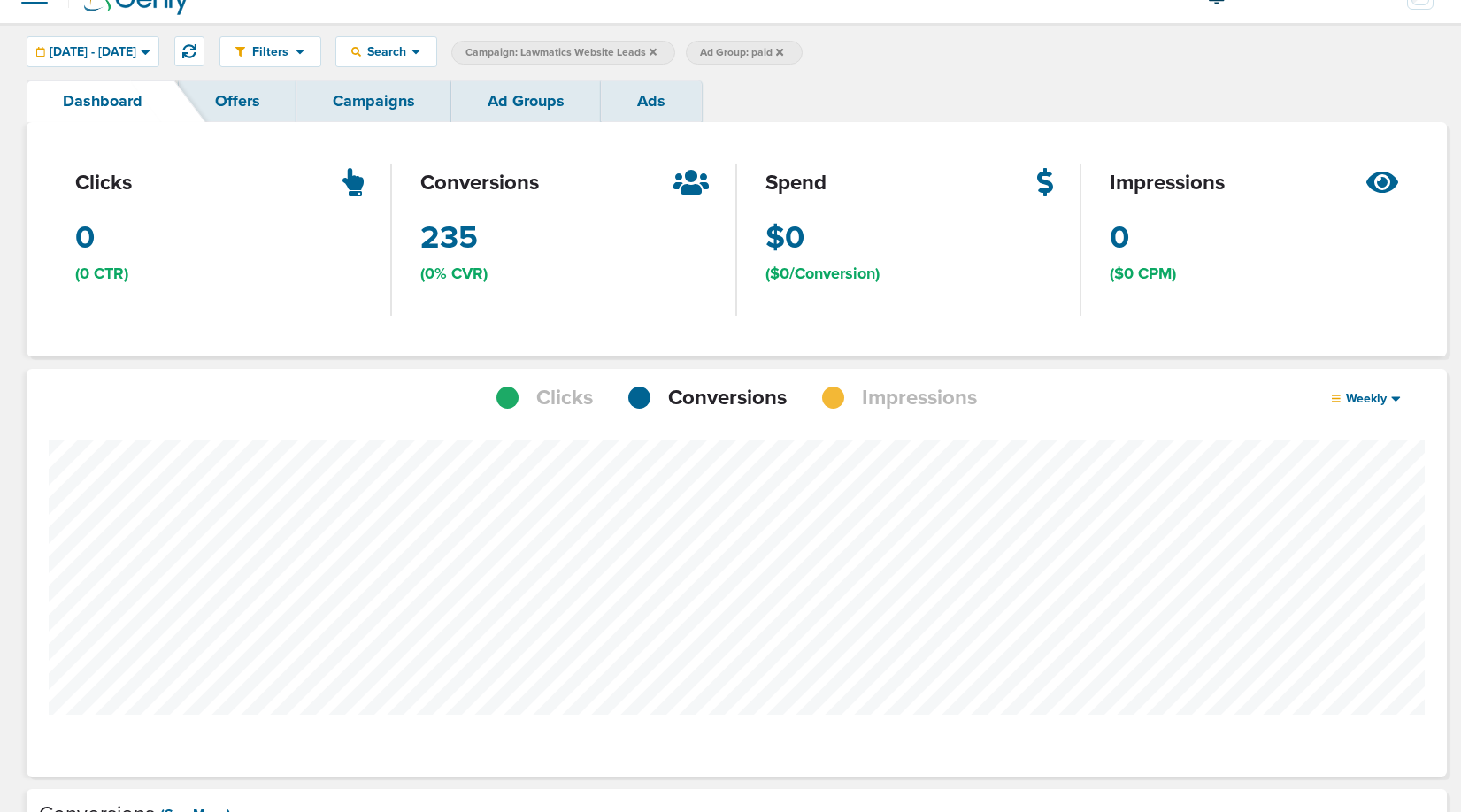
click at [783, 52] on span "Ad Group: paid" at bounding box center [741, 52] width 83 height 15
select select "adGroupName"
click at [995, 53] on span at bounding box center [983, 52] width 24 height 25
click at [995, 55] on span at bounding box center [983, 52] width 24 height 25
click at [987, 55] on icon at bounding box center [983, 53] width 7 height 7
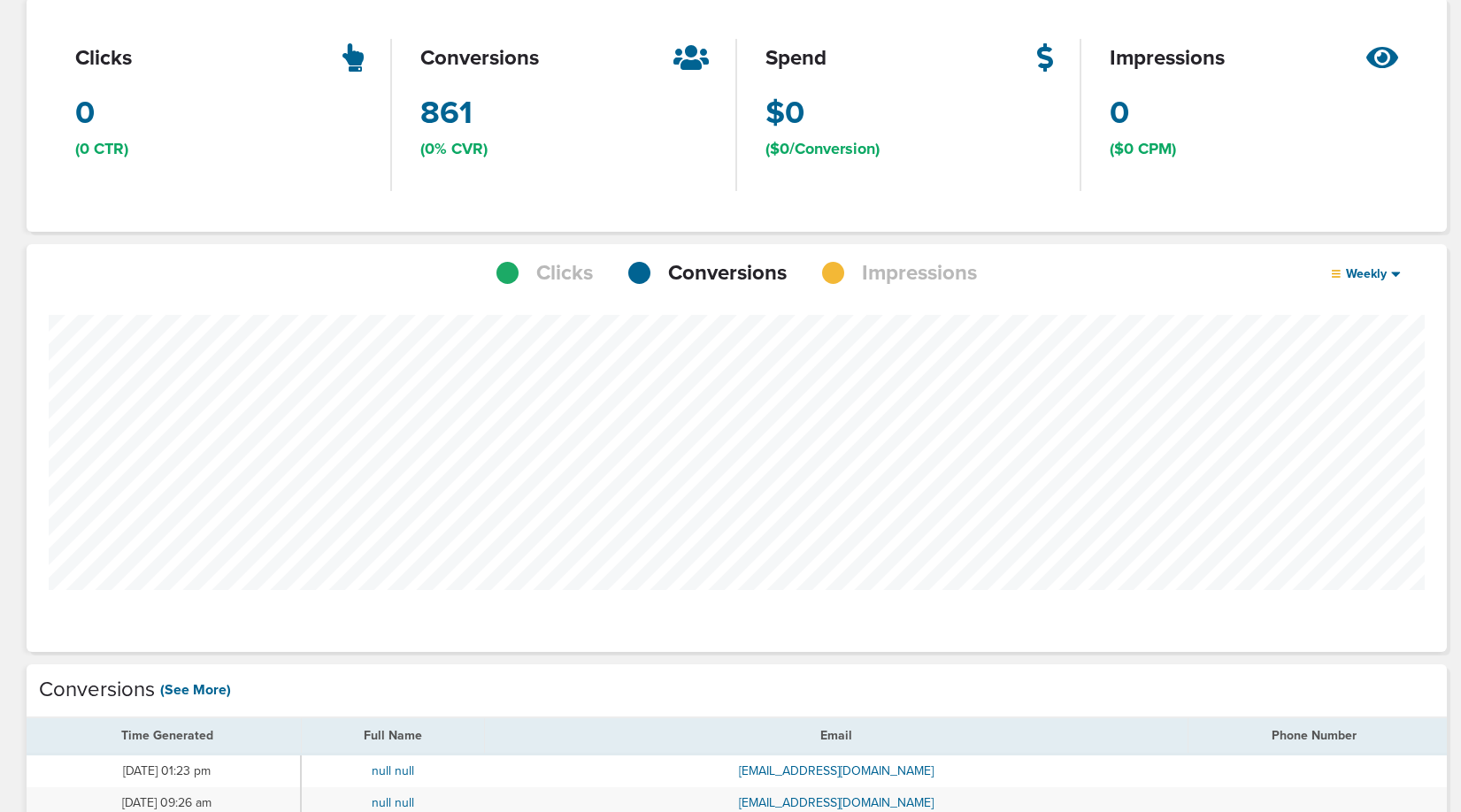
scroll to position [1381, 1408]
